Goal: Task Accomplishment & Management: Complete application form

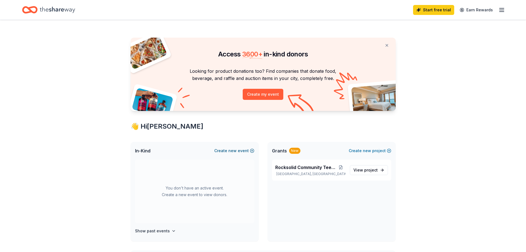
click at [252, 150] on button "Create new event" at bounding box center [234, 150] width 40 height 7
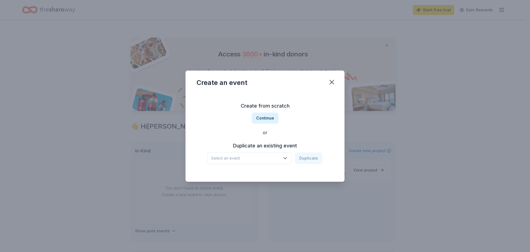
click at [288, 159] on icon "button" at bounding box center [286, 158] width 6 height 6
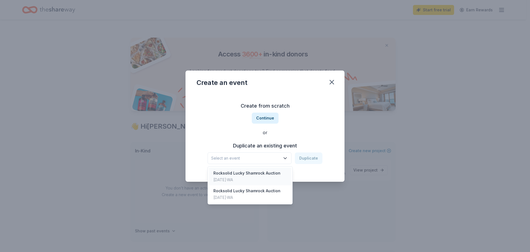
click at [238, 175] on div "Rocksolid Lucky Shamrock Auction" at bounding box center [247, 173] width 67 height 7
click at [287, 157] on icon "button" at bounding box center [286, 158] width 6 height 6
click at [306, 157] on div "Rocksolid Lucky Shamrock Auction Duplicate" at bounding box center [265, 158] width 115 height 12
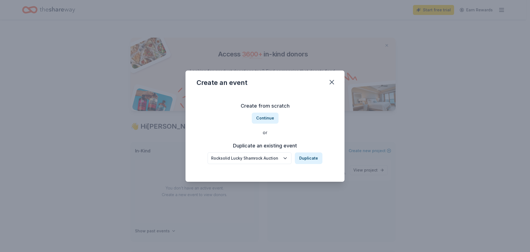
click at [306, 157] on button "Duplicate" at bounding box center [309, 158] width 28 height 12
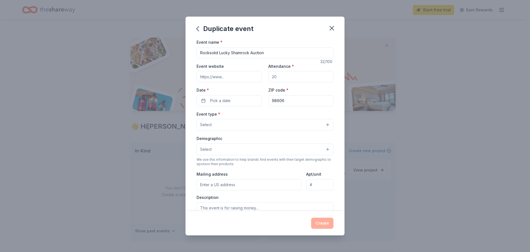
click at [286, 78] on input "Attendance *" at bounding box center [301, 76] width 65 height 11
type input "300"
click at [225, 102] on span "Pick a date" at bounding box center [220, 100] width 20 height 7
click at [258, 116] on button "Go to next month" at bounding box center [258, 115] width 8 height 8
click at [258, 115] on button "Go to next month" at bounding box center [258, 115] width 8 height 8
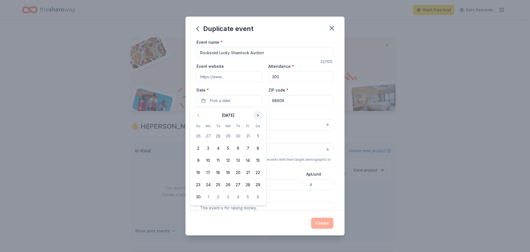
click at [259, 115] on button "Go to next month" at bounding box center [258, 115] width 8 height 8
click at [258, 135] on button "7" at bounding box center [258, 136] width 10 height 10
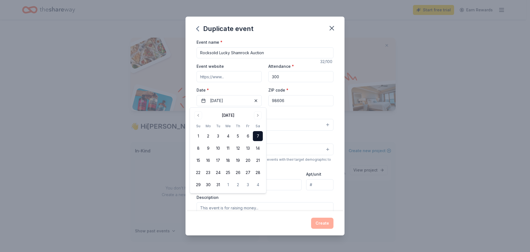
click at [293, 101] on input "98606" at bounding box center [301, 100] width 65 height 11
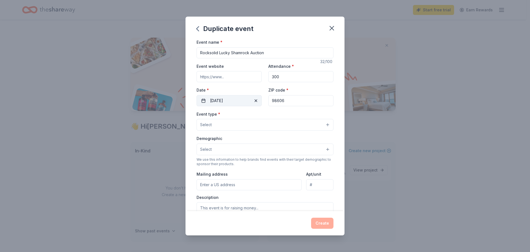
drag, startPoint x: 288, startPoint y: 101, endPoint x: 259, endPoint y: 100, distance: 29.3
click at [259, 100] on div "Event website Attendance * 300 Date * 03/07/2026 ZIP code * 98606" at bounding box center [265, 84] width 137 height 43
type input "98662"
click at [323, 124] on button "Select" at bounding box center [265, 125] width 137 height 12
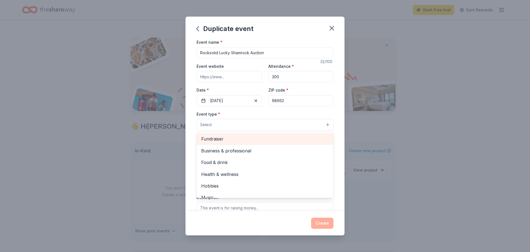
click at [209, 137] on span "Fundraiser" at bounding box center [265, 138] width 128 height 7
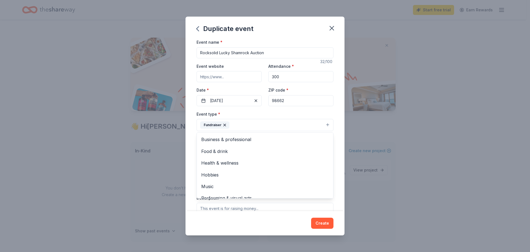
click at [338, 149] on div "Event name * Rocksolid Lucky Shamrock Auction 32 /100 Event website Attendance …" at bounding box center [265, 125] width 159 height 172
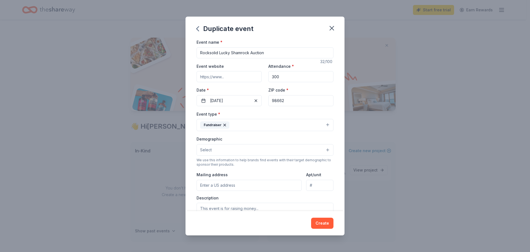
click at [324, 148] on button "Select" at bounding box center [265, 150] width 137 height 12
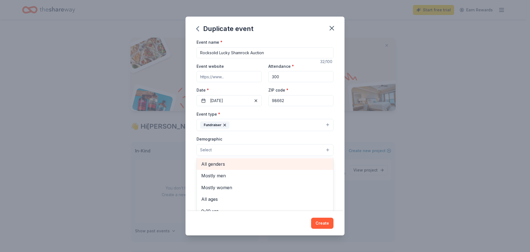
click at [246, 164] on span "All genders" at bounding box center [265, 163] width 128 height 7
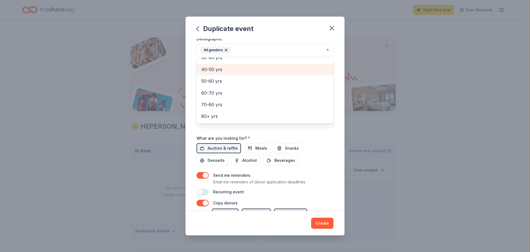
scroll to position [111, 0]
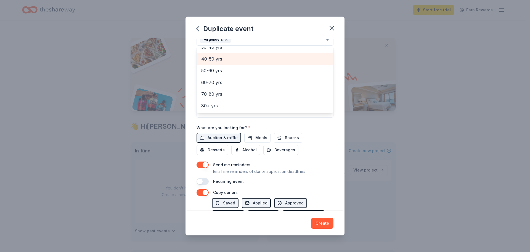
click at [219, 139] on div "Event name * Rocksolid Lucky Shamrock Auction 32 /100 Event website Attendance …" at bounding box center [265, 56] width 137 height 256
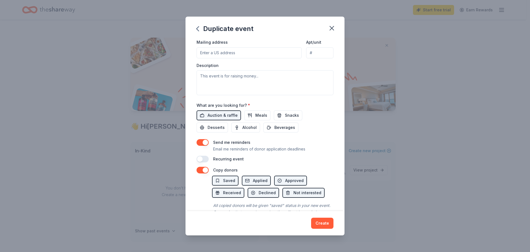
scroll to position [154, 0]
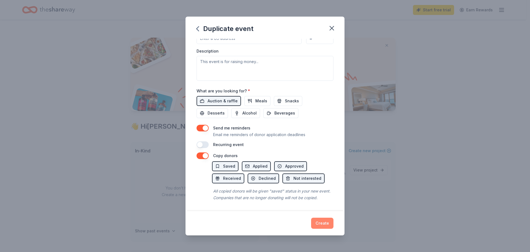
click at [318, 223] on button "Create" at bounding box center [322, 222] width 22 height 11
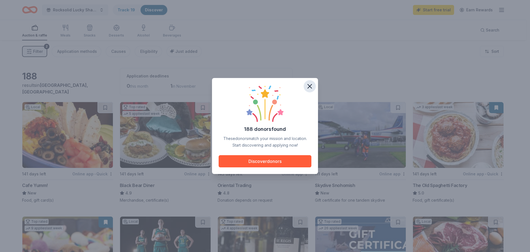
click at [308, 87] on icon "button" at bounding box center [310, 86] width 8 height 8
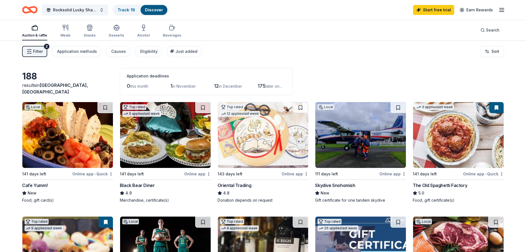
click at [192, 158] on img at bounding box center [165, 135] width 91 height 66
click at [101, 11] on button "Rocksolid Lucky Shamrock Auction" at bounding box center [75, 9] width 66 height 11
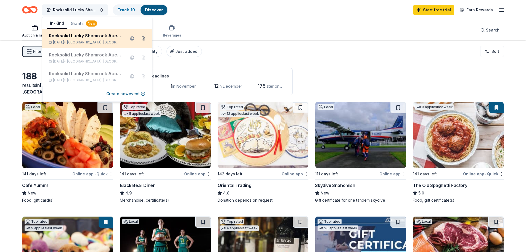
click at [142, 38] on button at bounding box center [143, 38] width 9 height 9
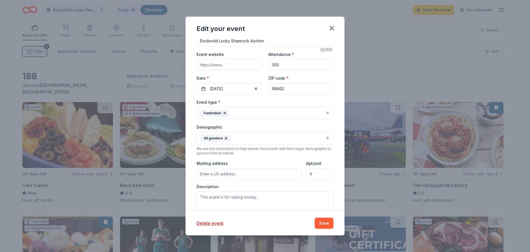
scroll to position [55, 0]
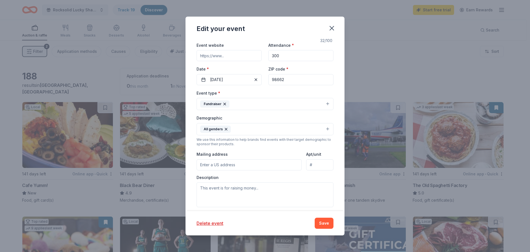
click at [202, 165] on input "Mailing address" at bounding box center [249, 164] width 105 height 11
click at [334, 174] on div "Update donors you've applied to Let donors know of any updates you've made sinc…" at bounding box center [265, 125] width 159 height 172
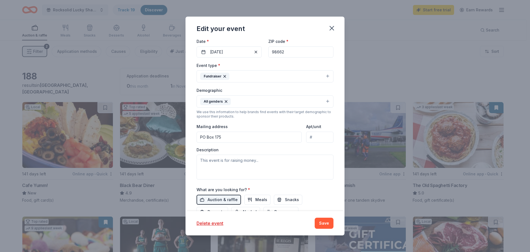
scroll to position [111, 0]
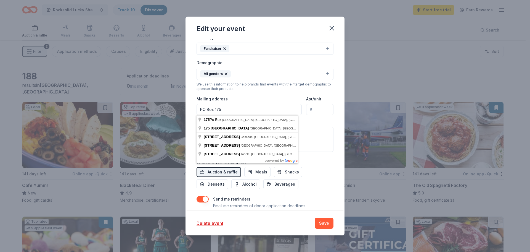
click at [225, 106] on input "PO Box 175" at bounding box center [249, 109] width 105 height 11
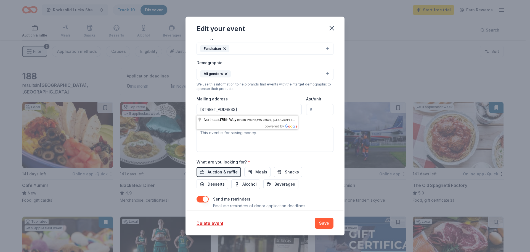
type input "PO Box 175, Brush Prairie, WA 98606"
click at [245, 91] on div "Event type * Fundraiser Demographic All genders We use this information to help…" at bounding box center [265, 92] width 137 height 117
click at [201, 133] on textarea at bounding box center [265, 139] width 137 height 25
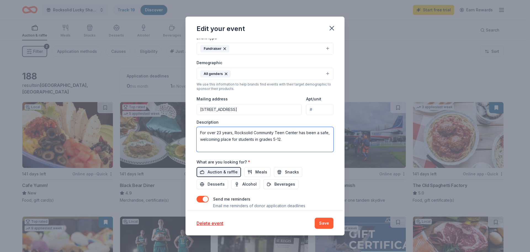
click at [240, 139] on textarea "For over 23 years, Rocksolid Community Teen Center has been a safe, welcoming p…" at bounding box center [265, 139] width 137 height 25
click at [294, 140] on textarea "For over 23 years, Rocksolid Community Teen Center has been a safe, welcoming p…" at bounding box center [265, 139] width 137 height 25
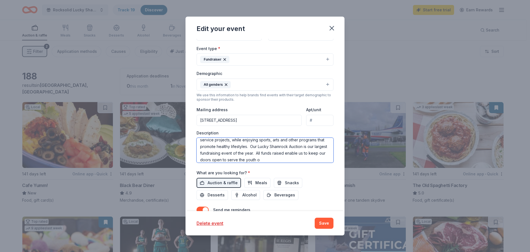
scroll to position [43, 0]
click at [220, 147] on textarea "For over 23 years, Rocksolid Community Teen Center has been a safe, welcoming p…" at bounding box center [265, 150] width 137 height 25
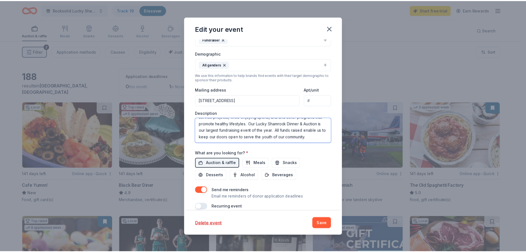
scroll to position [127, 0]
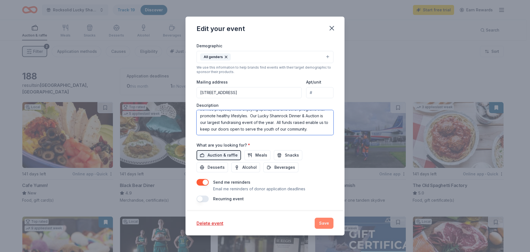
type textarea "For over 23 years, Rocksolid Community Teen Center has been a safe, welcoming p…"
click at [320, 221] on button "Save" at bounding box center [324, 222] width 19 height 11
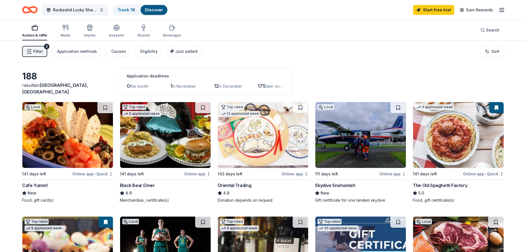
click at [170, 130] on img at bounding box center [165, 135] width 91 height 66
click at [383, 174] on div "Online app" at bounding box center [393, 173] width 27 height 7
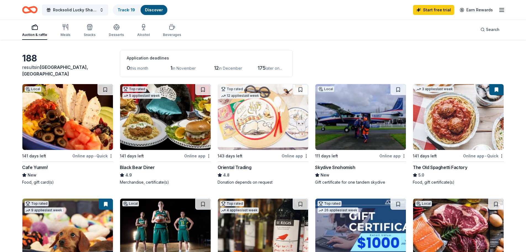
scroll to position [28, 0]
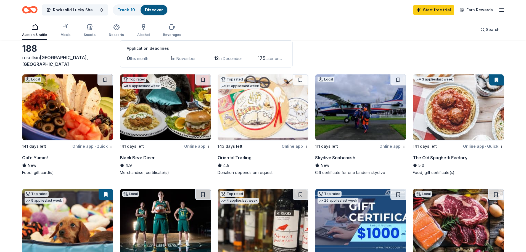
click at [444, 123] on img at bounding box center [458, 107] width 91 height 66
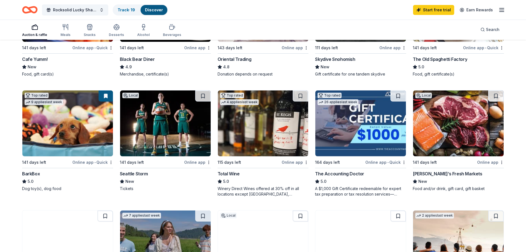
scroll to position [138, 0]
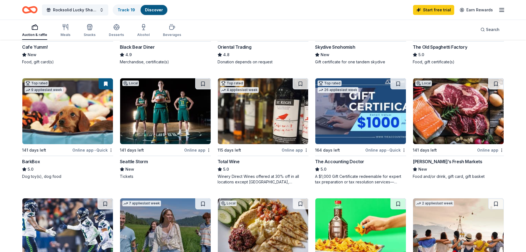
click at [154, 119] on img at bounding box center [165, 111] width 91 height 66
click at [257, 101] on img at bounding box center [263, 111] width 91 height 66
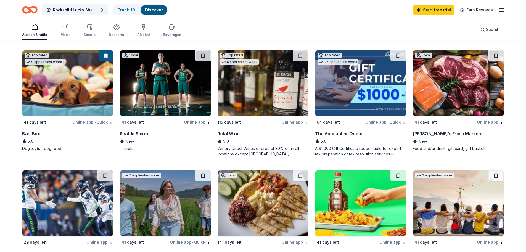
scroll to position [166, 0]
click at [453, 97] on img at bounding box center [458, 84] width 91 height 66
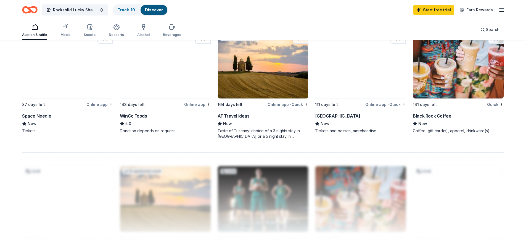
scroll to position [442, 0]
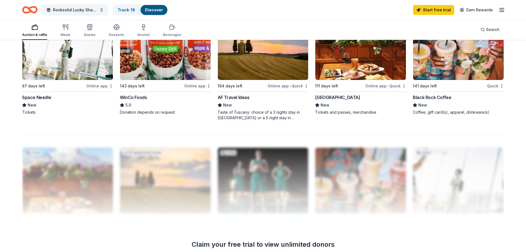
click at [90, 75] on img at bounding box center [67, 47] width 91 height 66
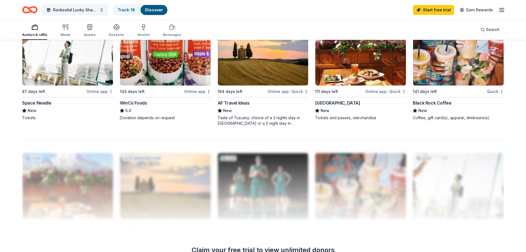
scroll to position [414, 0]
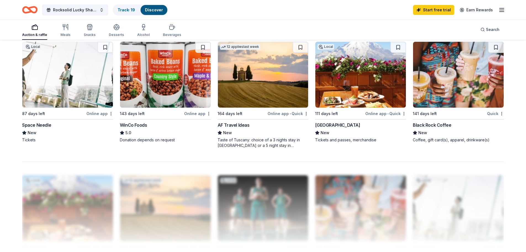
click at [340, 64] on img at bounding box center [360, 75] width 91 height 66
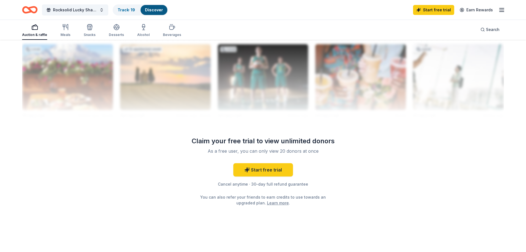
scroll to position [546, 0]
click at [272, 203] on link "Learn more" at bounding box center [278, 202] width 22 height 6
click at [501, 11] on icon "button" at bounding box center [502, 10] width 7 height 7
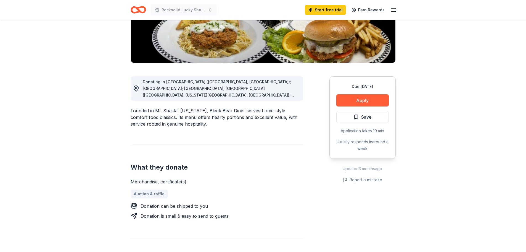
scroll to position [111, 0]
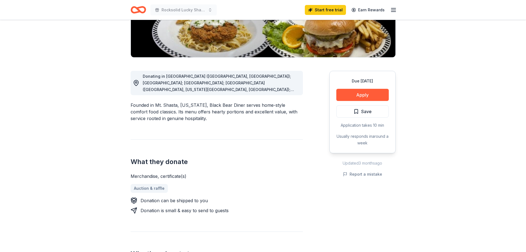
click at [296, 90] on span "Donating in [GEOGRAPHIC_DATA] ([GEOGRAPHIC_DATA], [GEOGRAPHIC_DATA]); [GEOGRAPH…" at bounding box center [220, 123] width 155 height 98
click at [275, 91] on span "Donating in AR (Fayetteville, North Little Rock); AZ; CA; CO (Aurora, Colorado …" at bounding box center [220, 123] width 155 height 98
click at [362, 98] on button "Apply" at bounding box center [362, 95] width 52 height 12
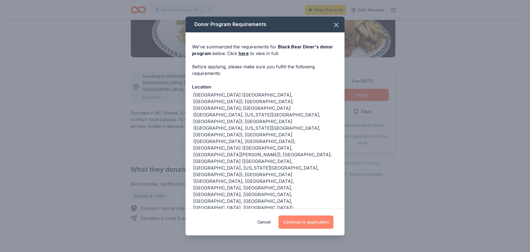
click at [305, 216] on button "Continue to application" at bounding box center [306, 221] width 55 height 13
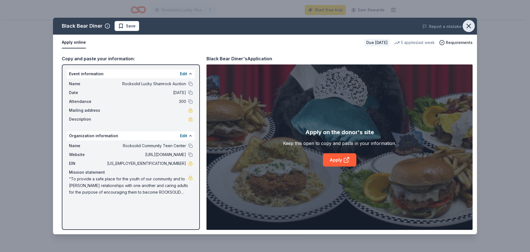
click at [471, 25] on icon "button" at bounding box center [469, 26] width 8 height 8
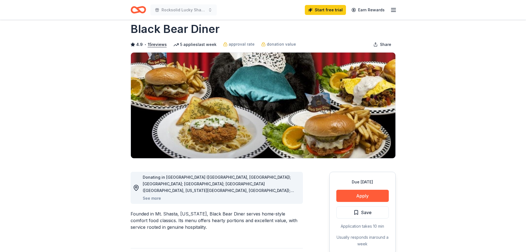
scroll to position [0, 0]
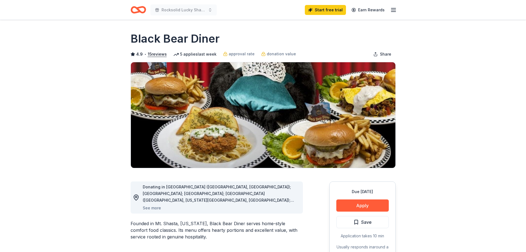
click at [394, 11] on icon "button" at bounding box center [393, 10] width 7 height 7
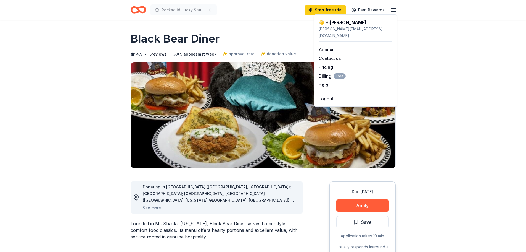
click at [367, 25] on div "👋 Hi Amanda" at bounding box center [355, 22] width 73 height 7
click at [343, 25] on div "👋 Hi Amanda" at bounding box center [355, 22] width 73 height 7
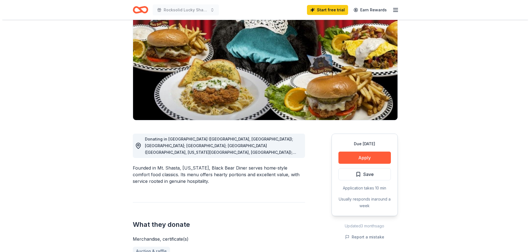
scroll to position [55, 0]
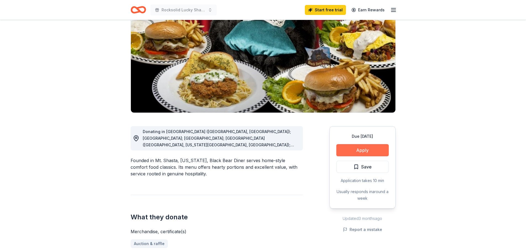
click at [349, 151] on button "Apply" at bounding box center [362, 150] width 52 height 12
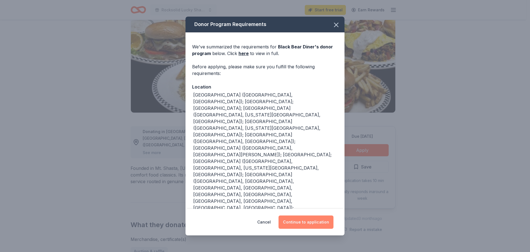
click at [291, 215] on button "Continue to application" at bounding box center [306, 221] width 55 height 13
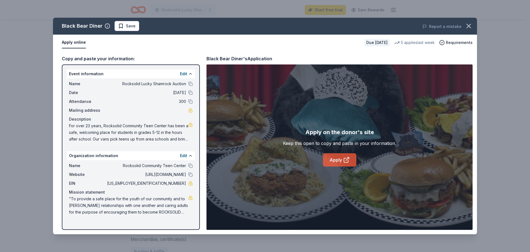
click at [334, 160] on link "Apply" at bounding box center [339, 159] width 33 height 13
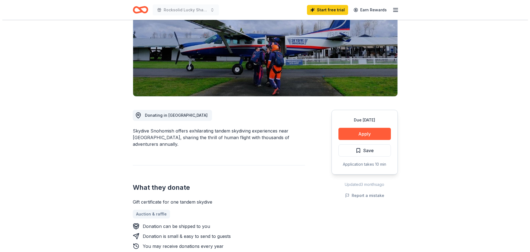
scroll to position [83, 0]
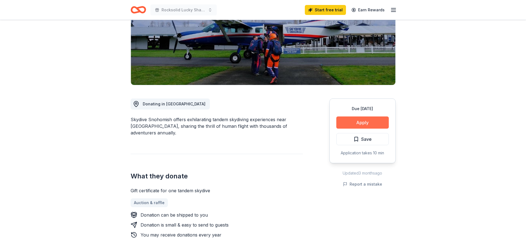
click at [364, 124] on button "Apply" at bounding box center [362, 122] width 52 height 12
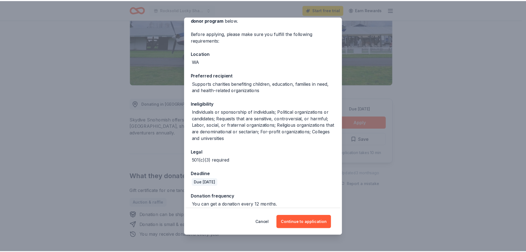
scroll to position [39, 0]
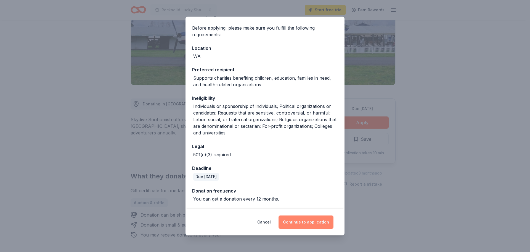
click at [301, 221] on button "Continue to application" at bounding box center [306, 221] width 55 height 13
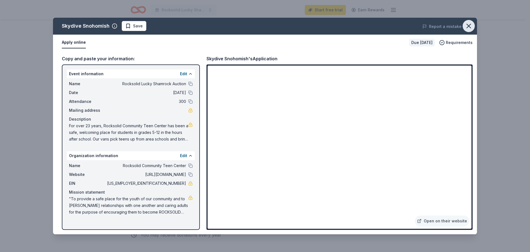
click at [469, 25] on icon "button" at bounding box center [469, 26] width 8 height 8
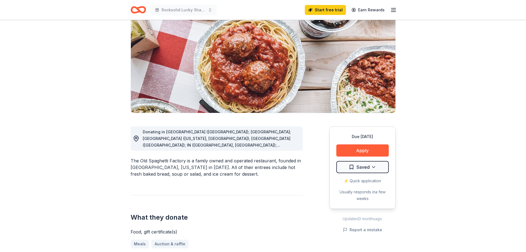
scroll to position [55, 0]
click at [259, 139] on span "Donating in AZ (Phoenix); CA; CO (Colorado, Westminster); HI (Honolulu); IN (Ca…" at bounding box center [217, 168] width 149 height 78
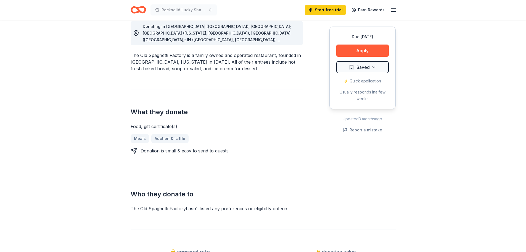
scroll to position [193, 0]
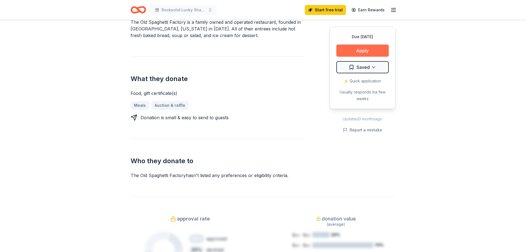
click at [369, 49] on button "Apply" at bounding box center [362, 50] width 52 height 12
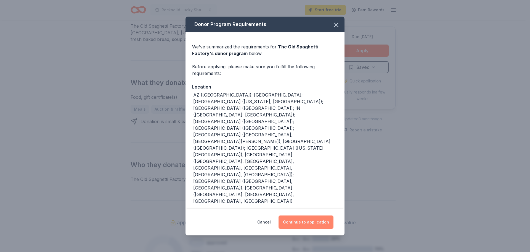
click at [298, 215] on button "Continue to application" at bounding box center [306, 221] width 55 height 13
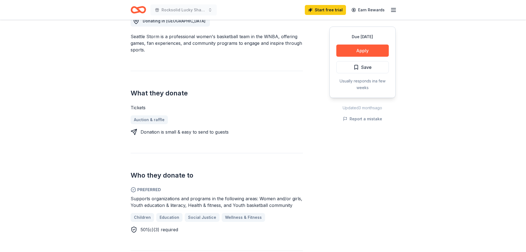
scroll to position [193, 0]
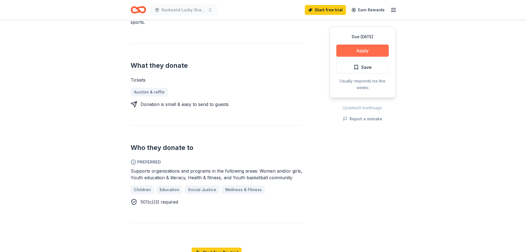
click at [346, 51] on button "Apply" at bounding box center [362, 50] width 52 height 12
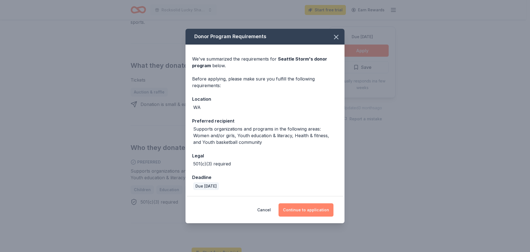
click at [299, 209] on button "Continue to application" at bounding box center [306, 209] width 55 height 13
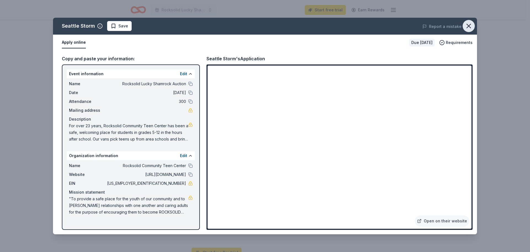
click at [467, 23] on icon "button" at bounding box center [469, 26] width 8 height 8
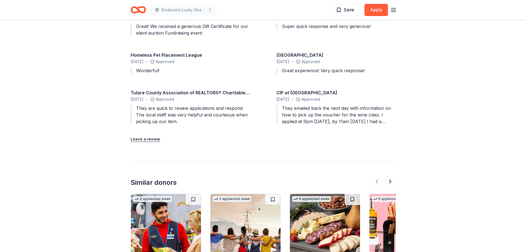
scroll to position [577, 0]
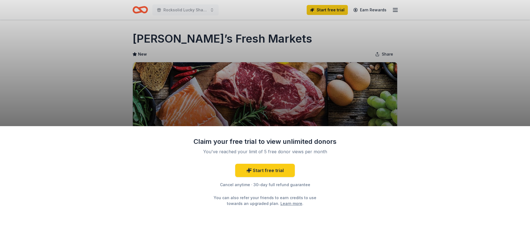
click at [285, 94] on div "Claim your free trial to view unlimited donors You've reached your limit of 5 f…" at bounding box center [265, 126] width 530 height 252
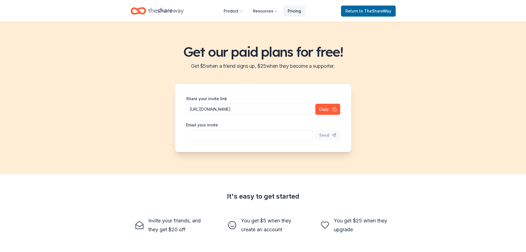
click at [294, 12] on link "Pricing" at bounding box center [294, 11] width 22 height 11
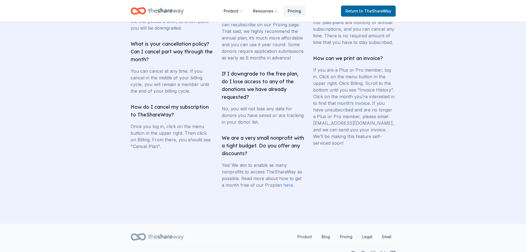
scroll to position [1050, 0]
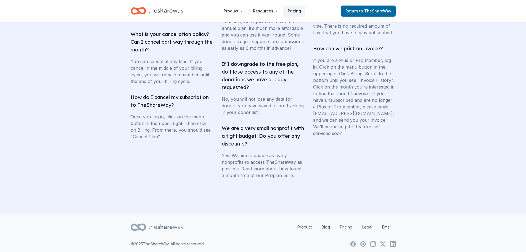
click at [284, 178] on link "here" at bounding box center [288, 175] width 10 height 6
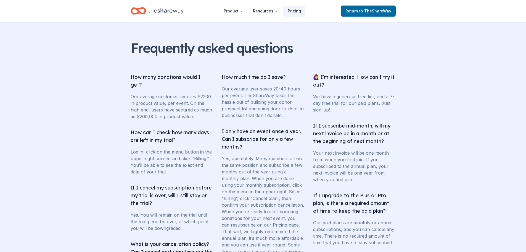
scroll to position [828, 0]
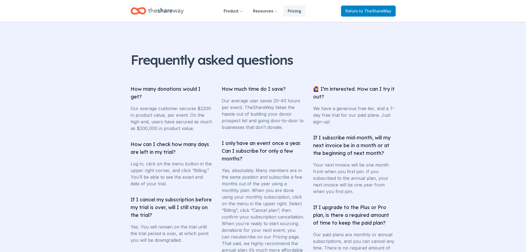
click at [365, 12] on span "to TheShareWay" at bounding box center [375, 11] width 32 height 5
click at [172, 12] on icon "Home" at bounding box center [165, 10] width 35 height 11
